Goal: Manage account settings

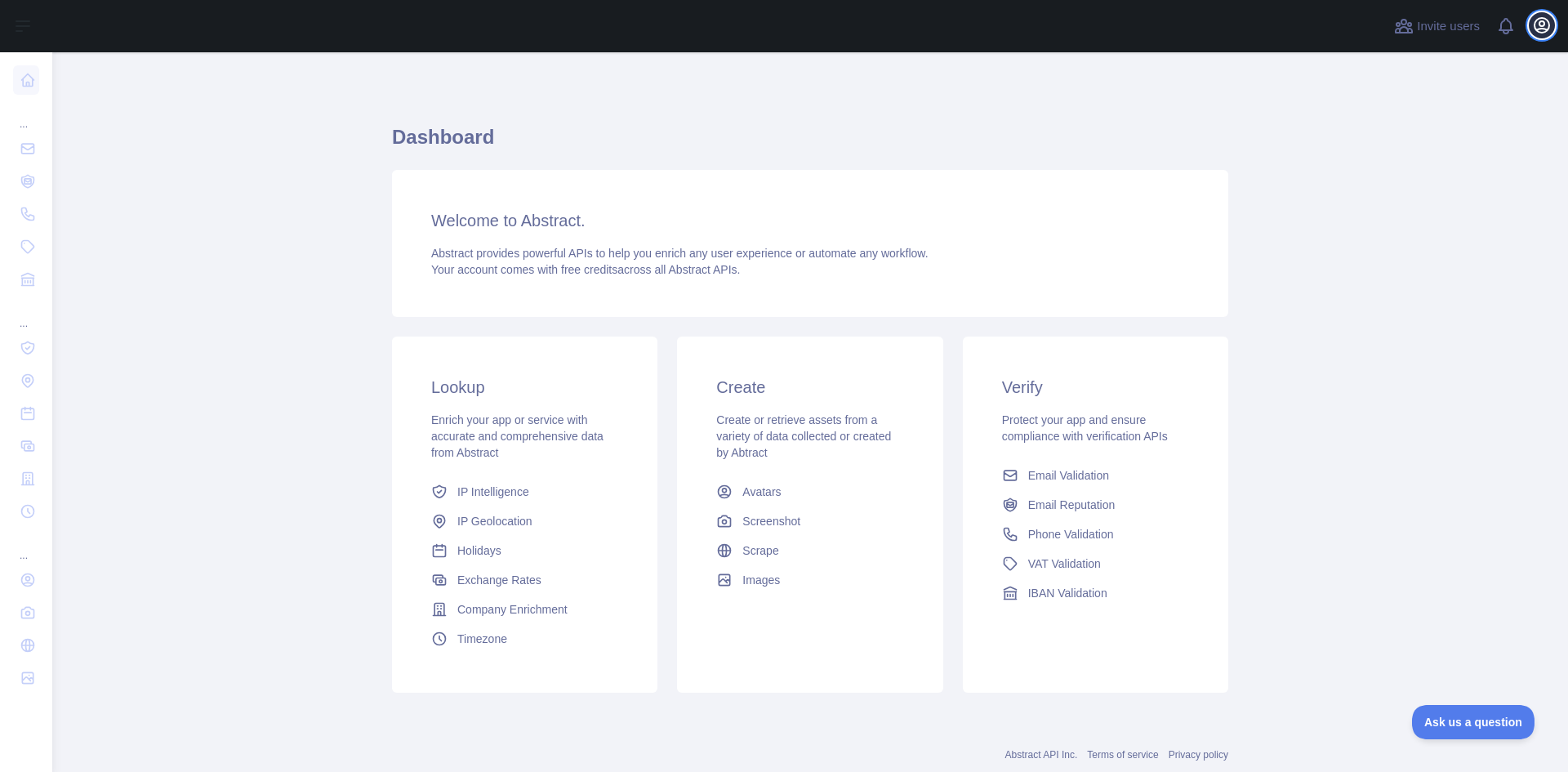
click at [1540, 15] on icon "button" at bounding box center [1542, 25] width 20 height 20
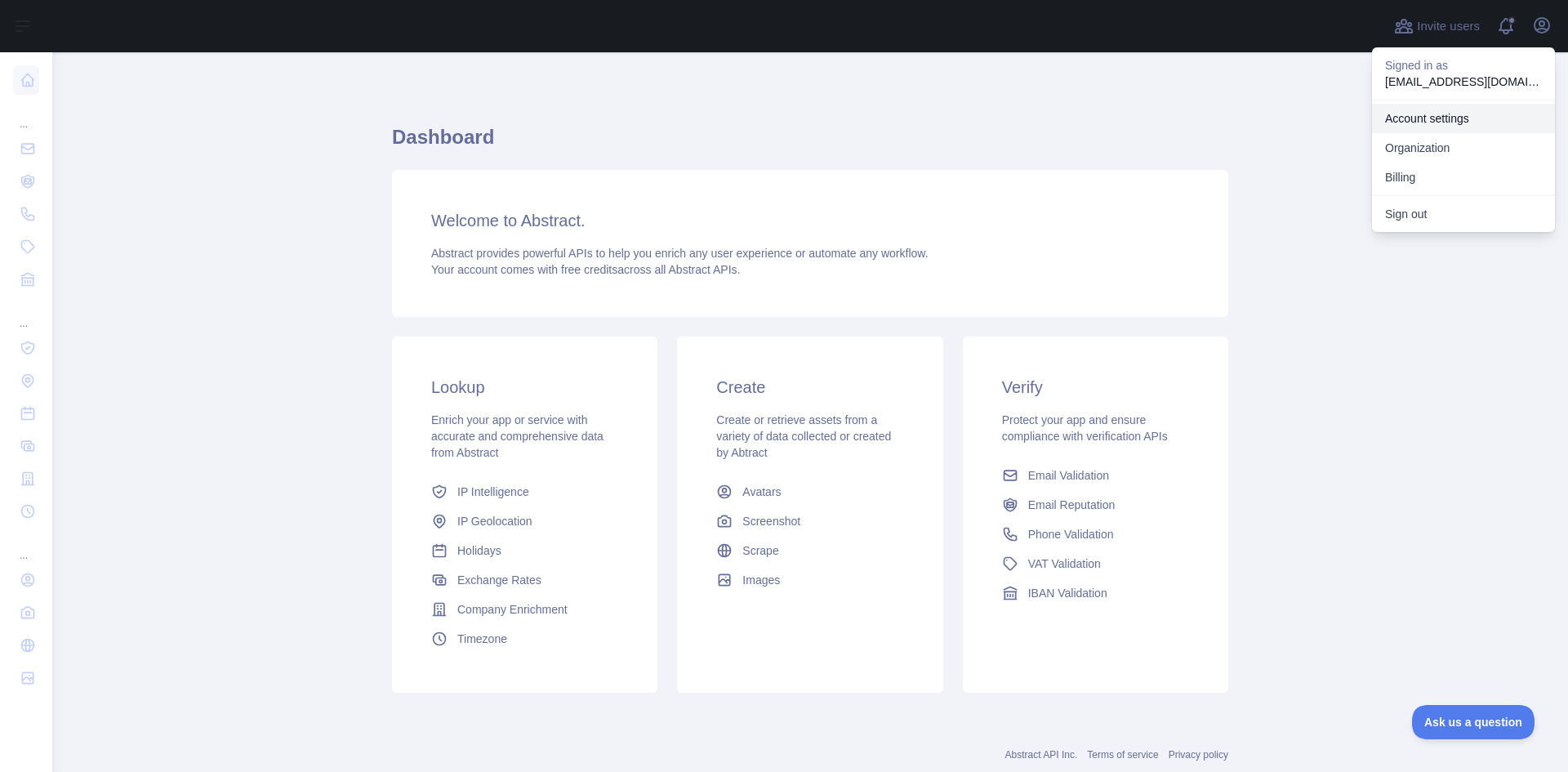
click at [1475, 114] on link "Account settings" at bounding box center [1463, 118] width 183 height 29
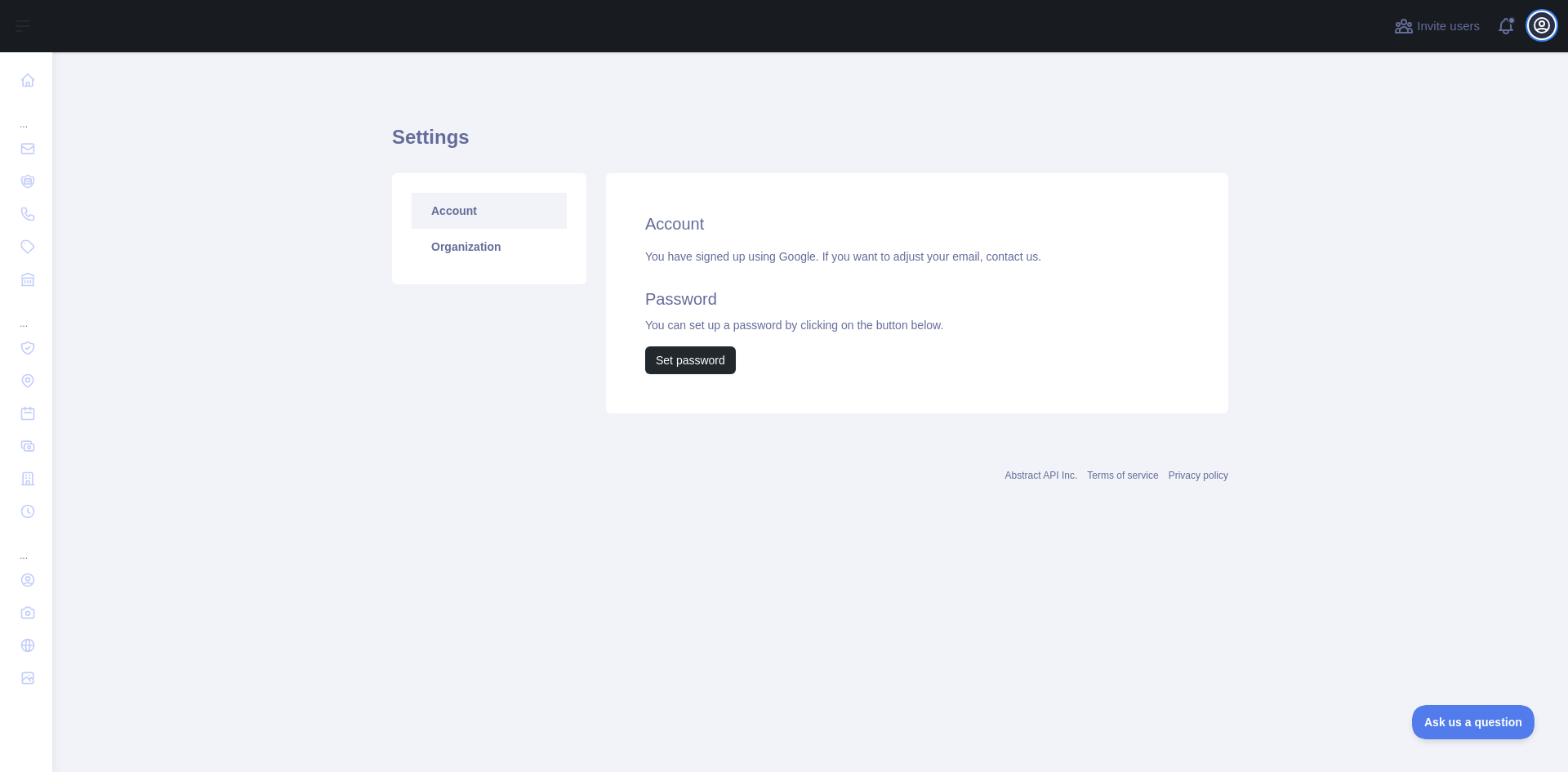
click at [1539, 28] on icon "button" at bounding box center [1542, 25] width 20 height 20
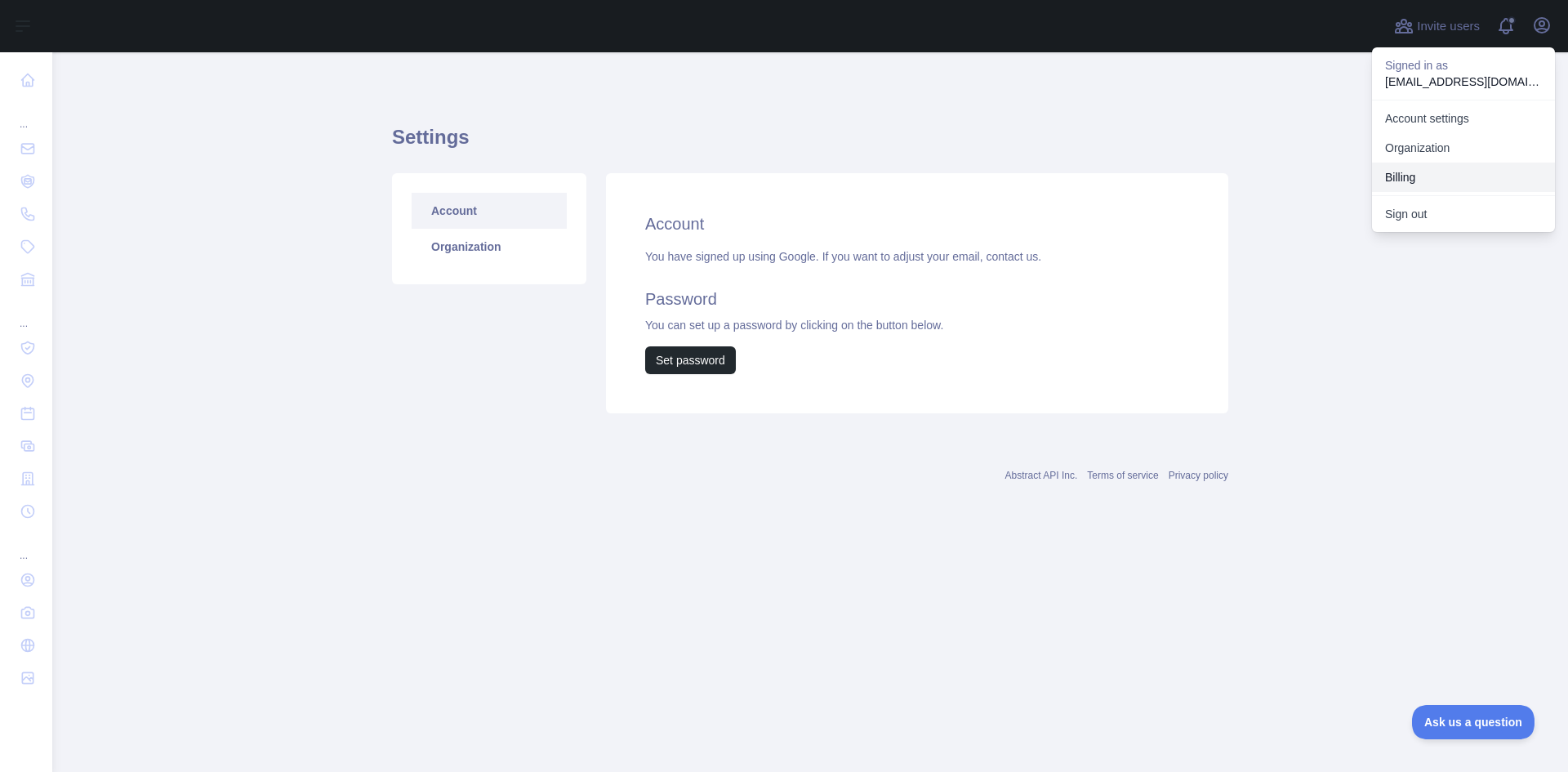
click at [1420, 178] on button "Billing" at bounding box center [1463, 177] width 183 height 29
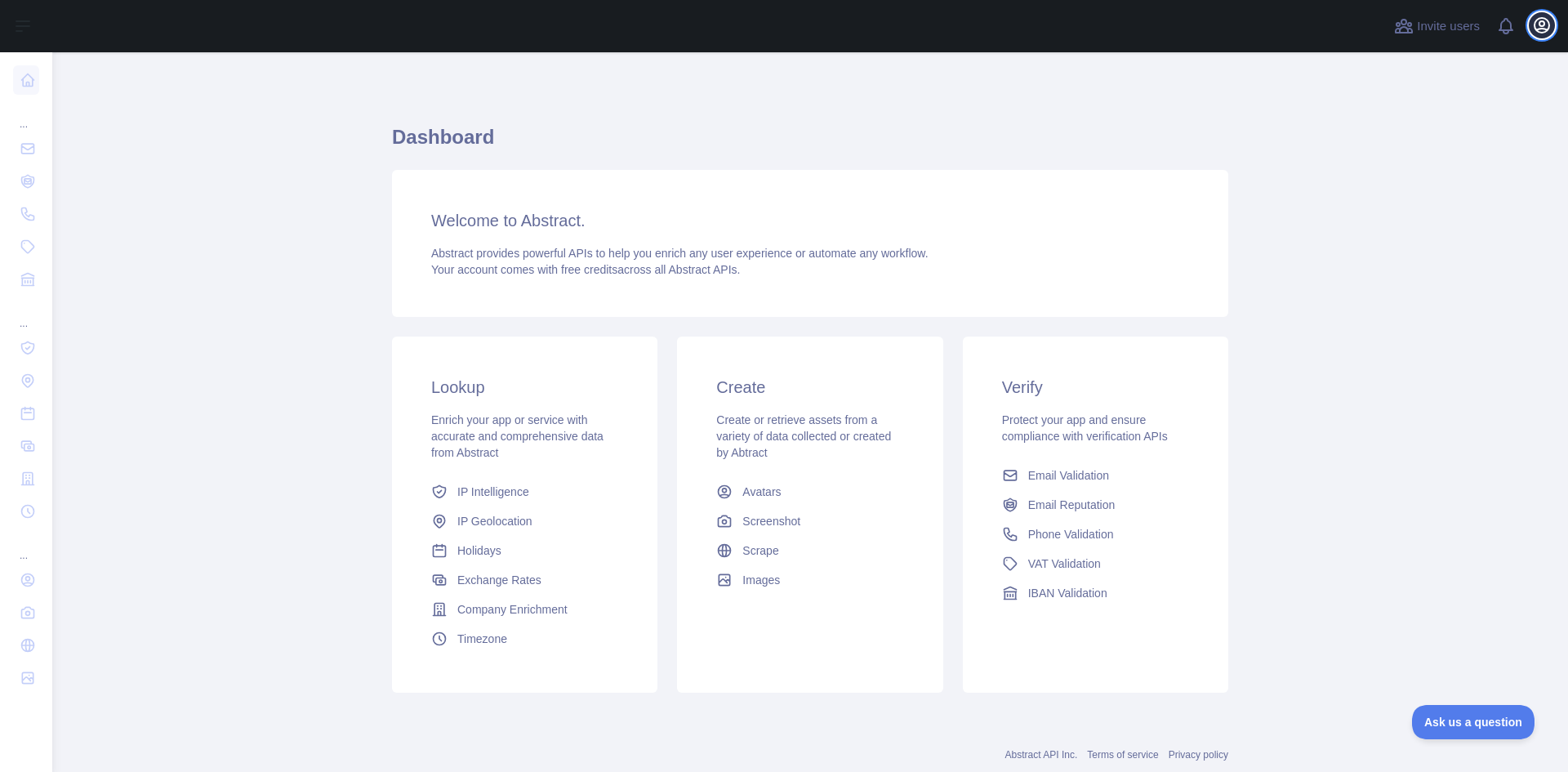
click at [1537, 27] on icon "button" at bounding box center [1542, 25] width 20 height 20
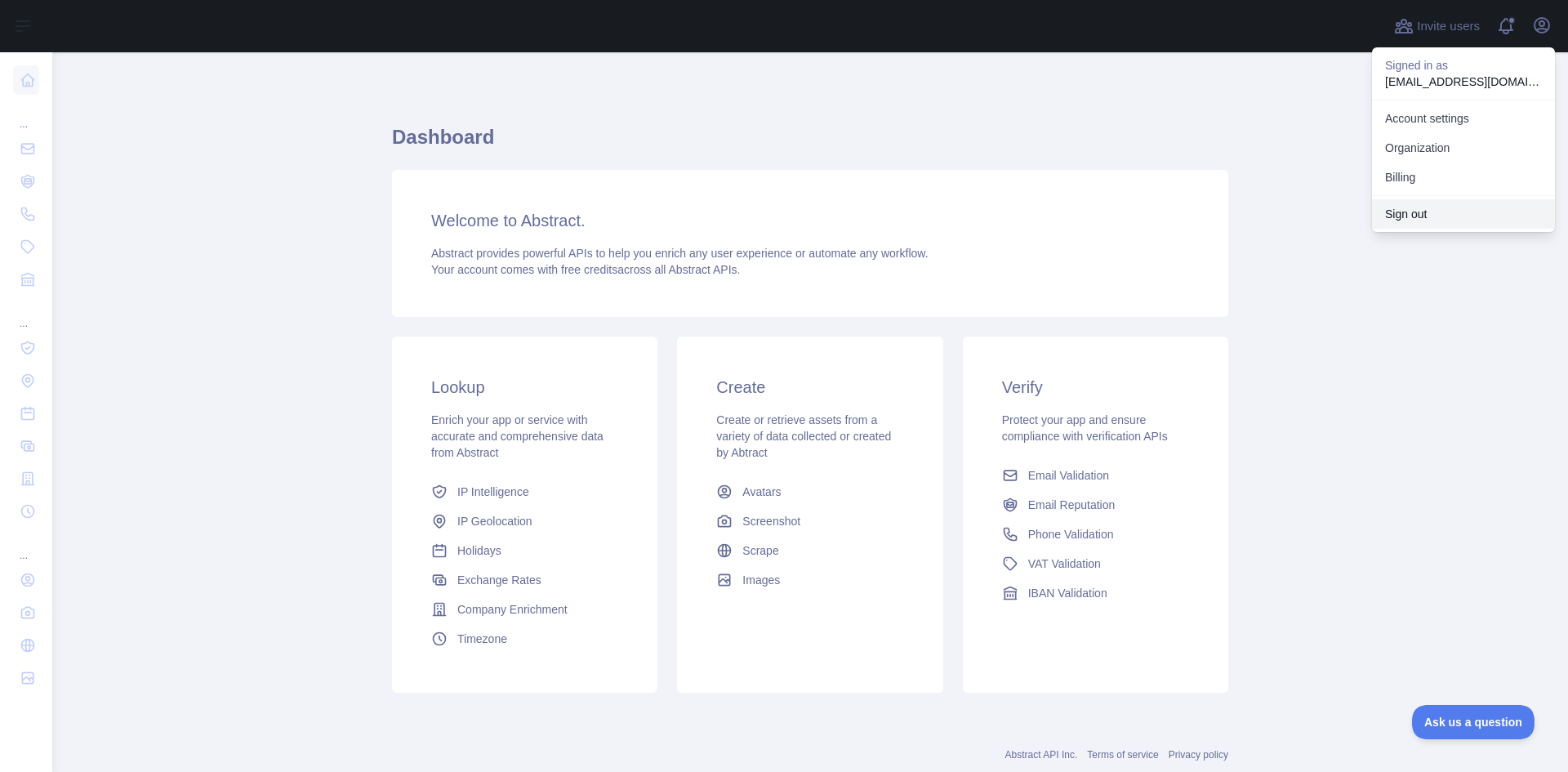
click at [1423, 220] on button "Sign out" at bounding box center [1463, 213] width 183 height 29
